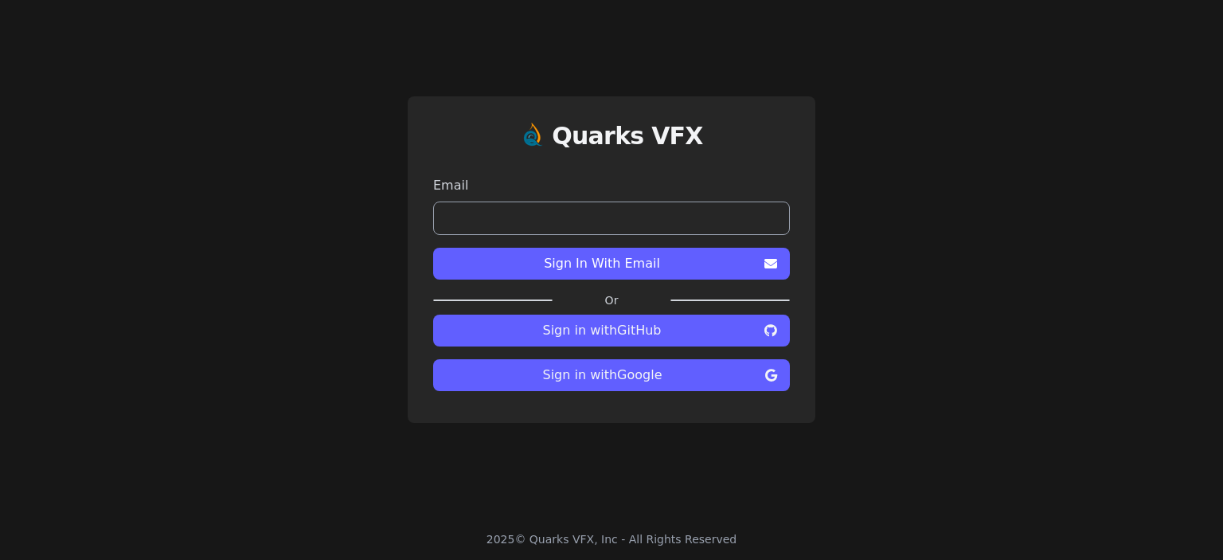
click at [631, 371] on span "Sign in with Google" at bounding box center [602, 375] width 313 height 19
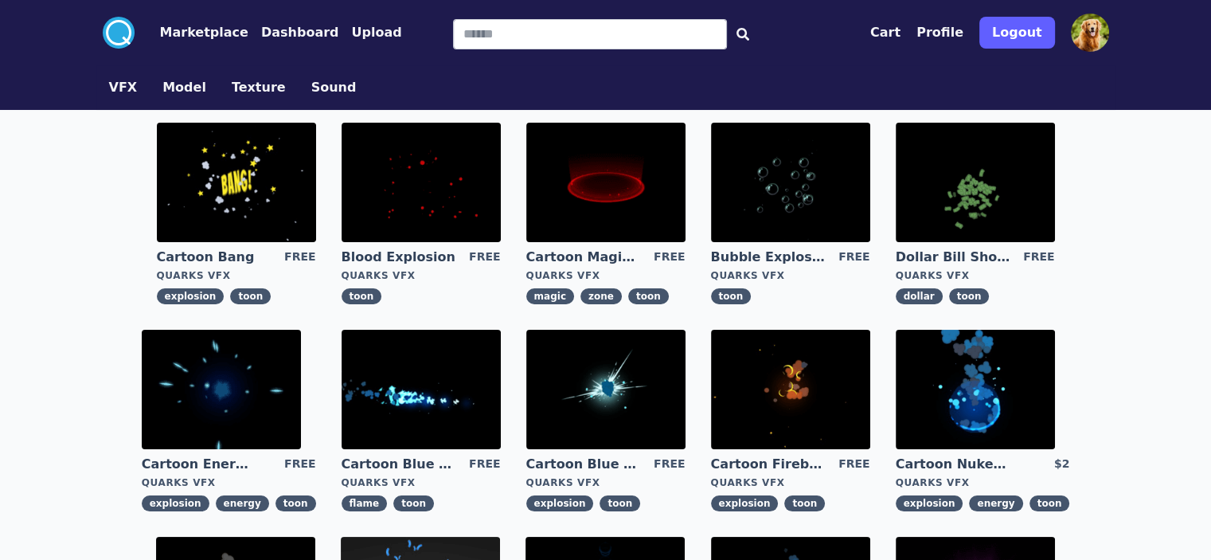
click at [896, 385] on img at bounding box center [975, 389] width 159 height 119
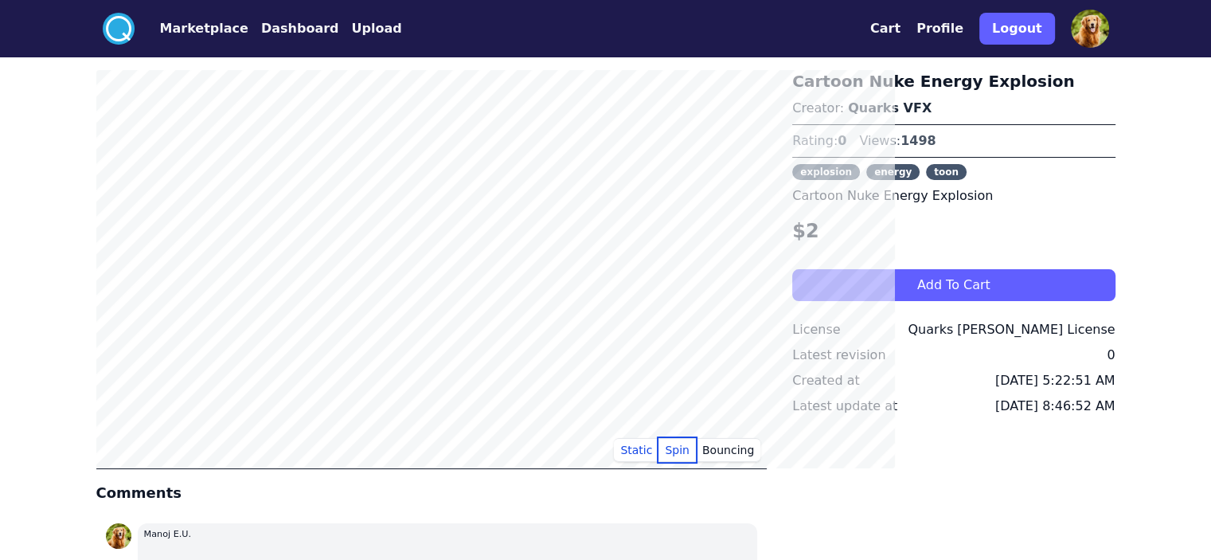
click at [696, 452] on button "Spin" at bounding box center [677, 450] width 37 height 24
click at [752, 453] on button "Bouncing" at bounding box center [728, 450] width 65 height 24
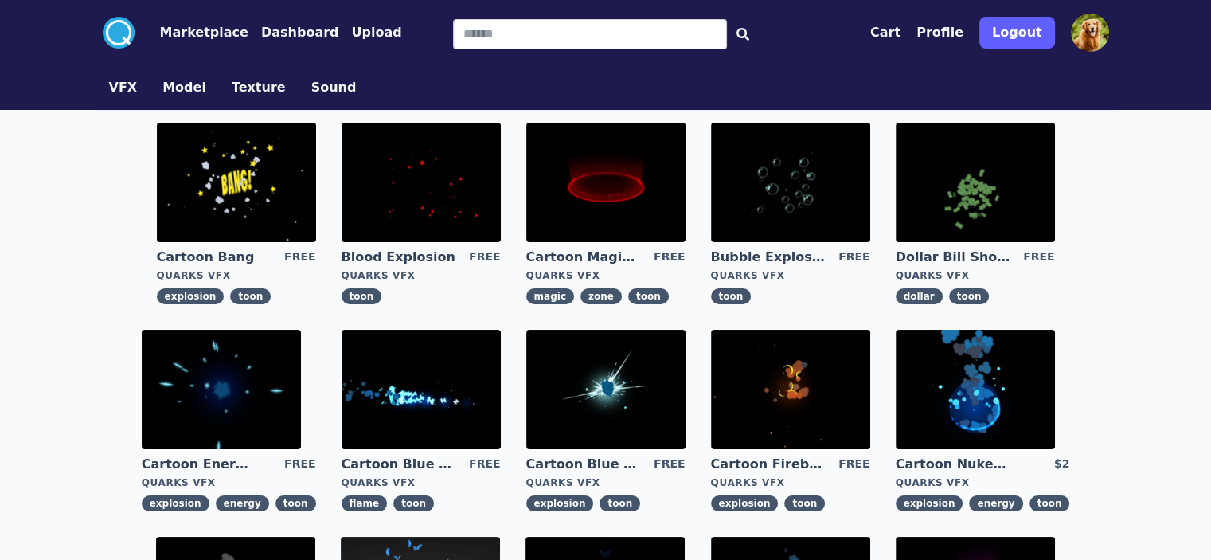
click at [342, 366] on img at bounding box center [421, 389] width 159 height 119
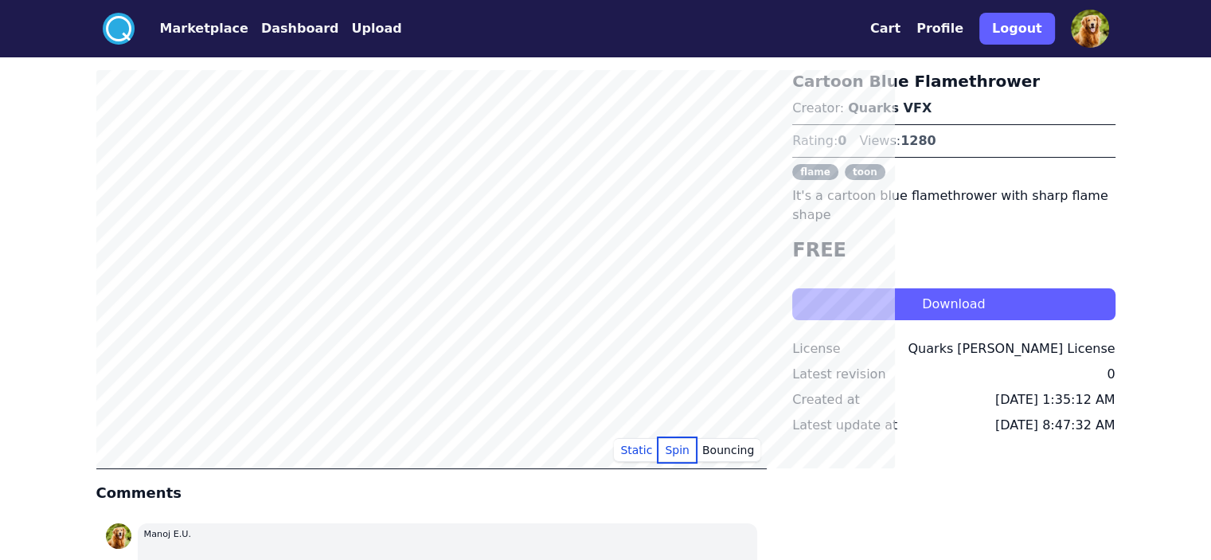
click at [696, 444] on button "Spin" at bounding box center [677, 450] width 37 height 24
click at [761, 443] on button "Bouncing" at bounding box center [728, 450] width 65 height 24
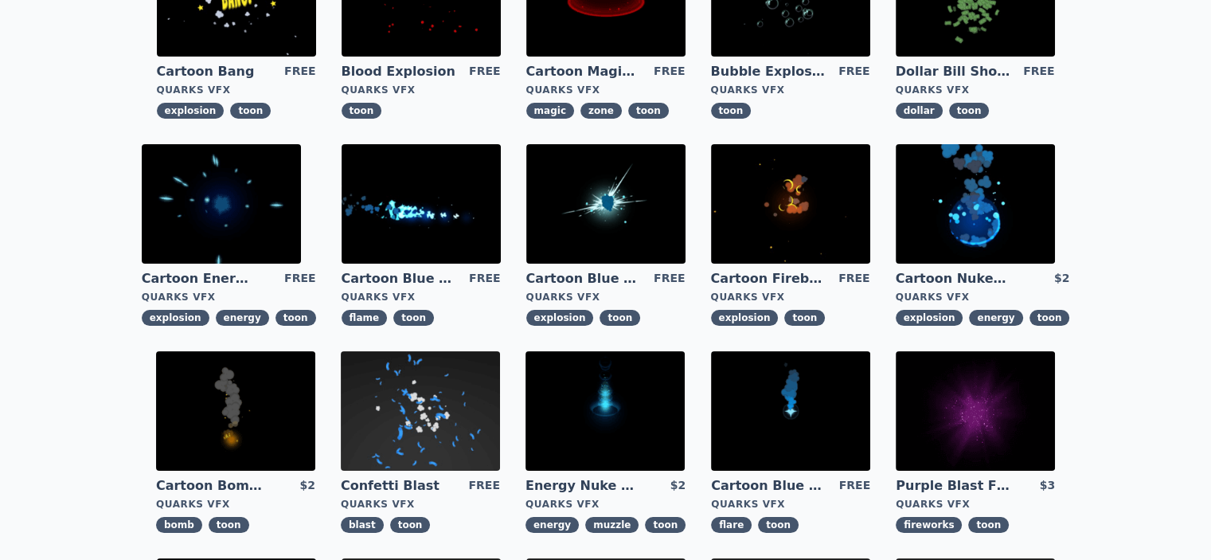
scroll to position [159, 0]
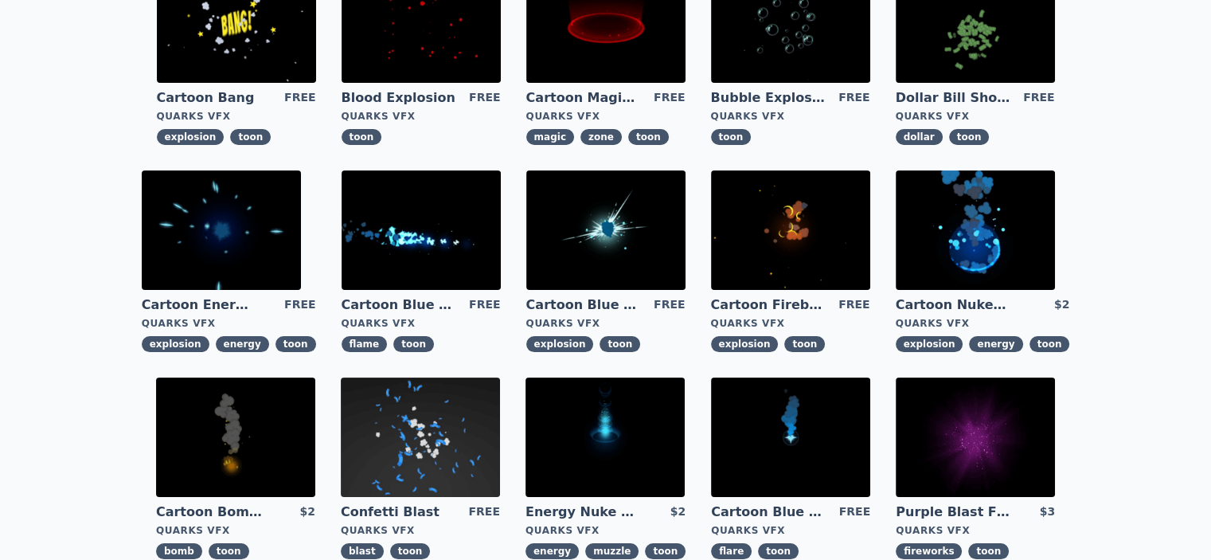
click at [711, 225] on img at bounding box center [790, 229] width 159 height 119
